Goal: Information Seeking & Learning: Learn about a topic

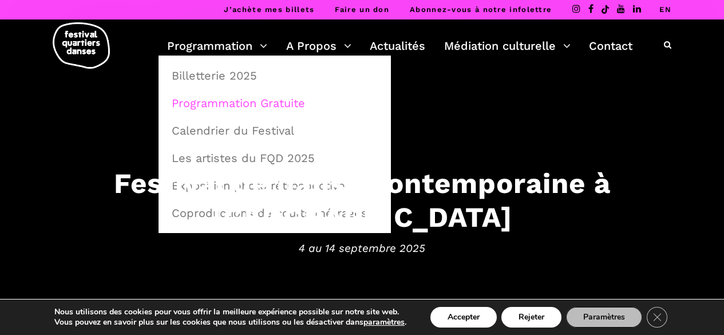
click at [226, 98] on link "Programmation Gratuite" at bounding box center [275, 103] width 220 height 26
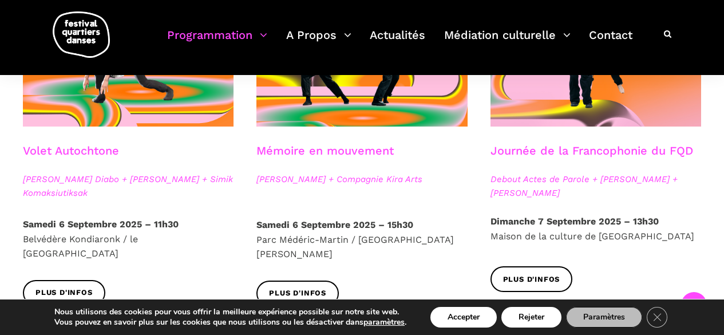
scroll to position [687, 0]
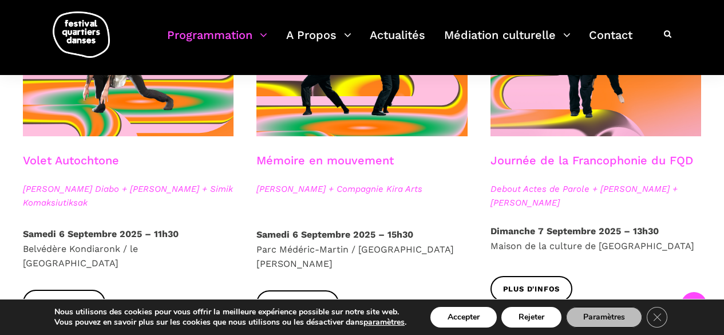
click at [370, 241] on p "[DATE] 15h30 [GEOGRAPHIC_DATA] / [GEOGRAPHIC_DATA]" at bounding box center [361, 249] width 211 height 44
click at [318, 290] on link "Plus d'infos" at bounding box center [297, 303] width 82 height 26
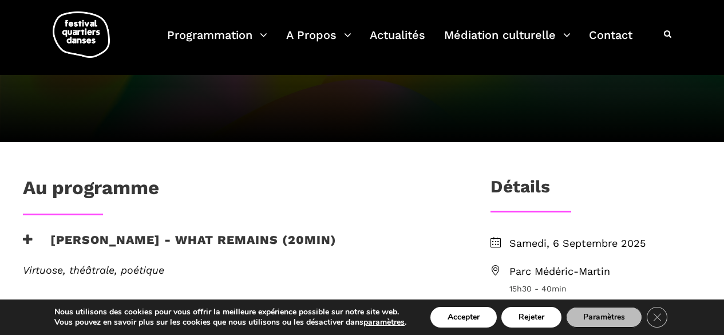
scroll to position [286, 0]
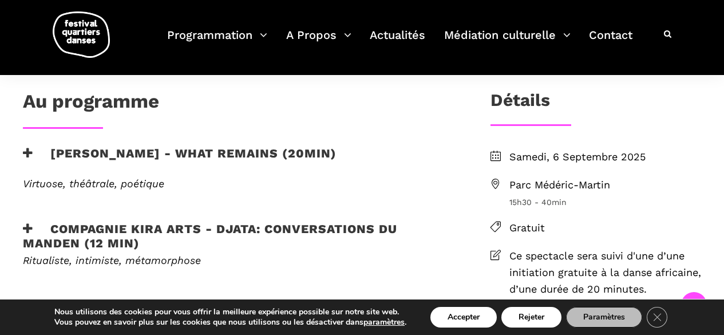
click at [22, 152] on div "[PERSON_NAME] - What remains (20min)" at bounding box center [237, 161] width 453 height 31
click at [28, 153] on icon at bounding box center [28, 153] width 10 height 12
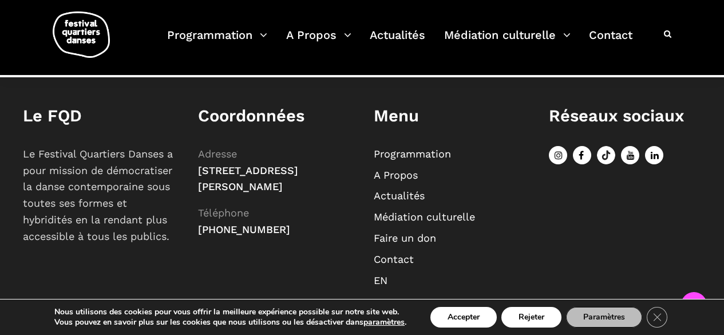
scroll to position [978, 0]
